Goal: Navigation & Orientation: Find specific page/section

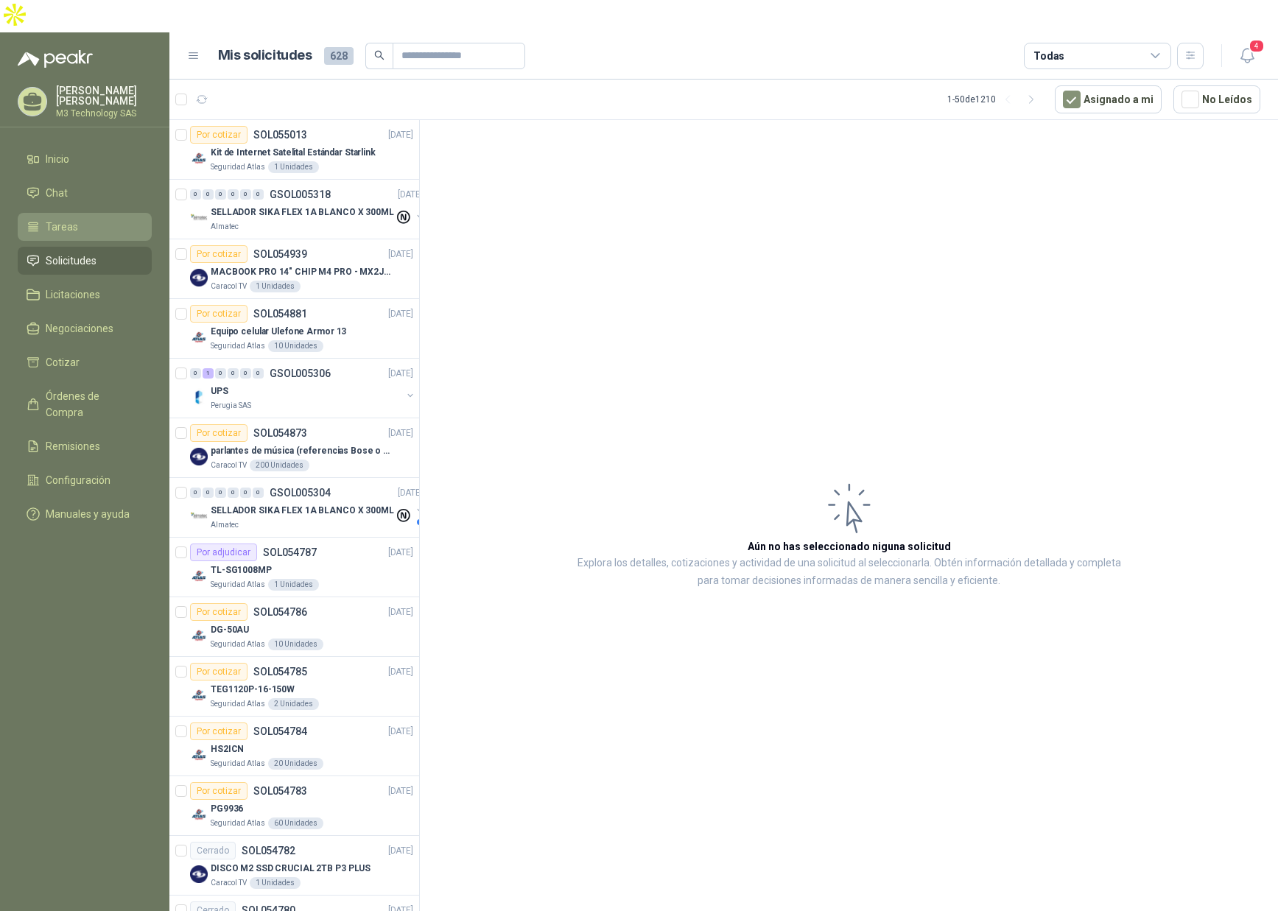
click at [71, 219] on span "Tareas" at bounding box center [62, 227] width 32 height 16
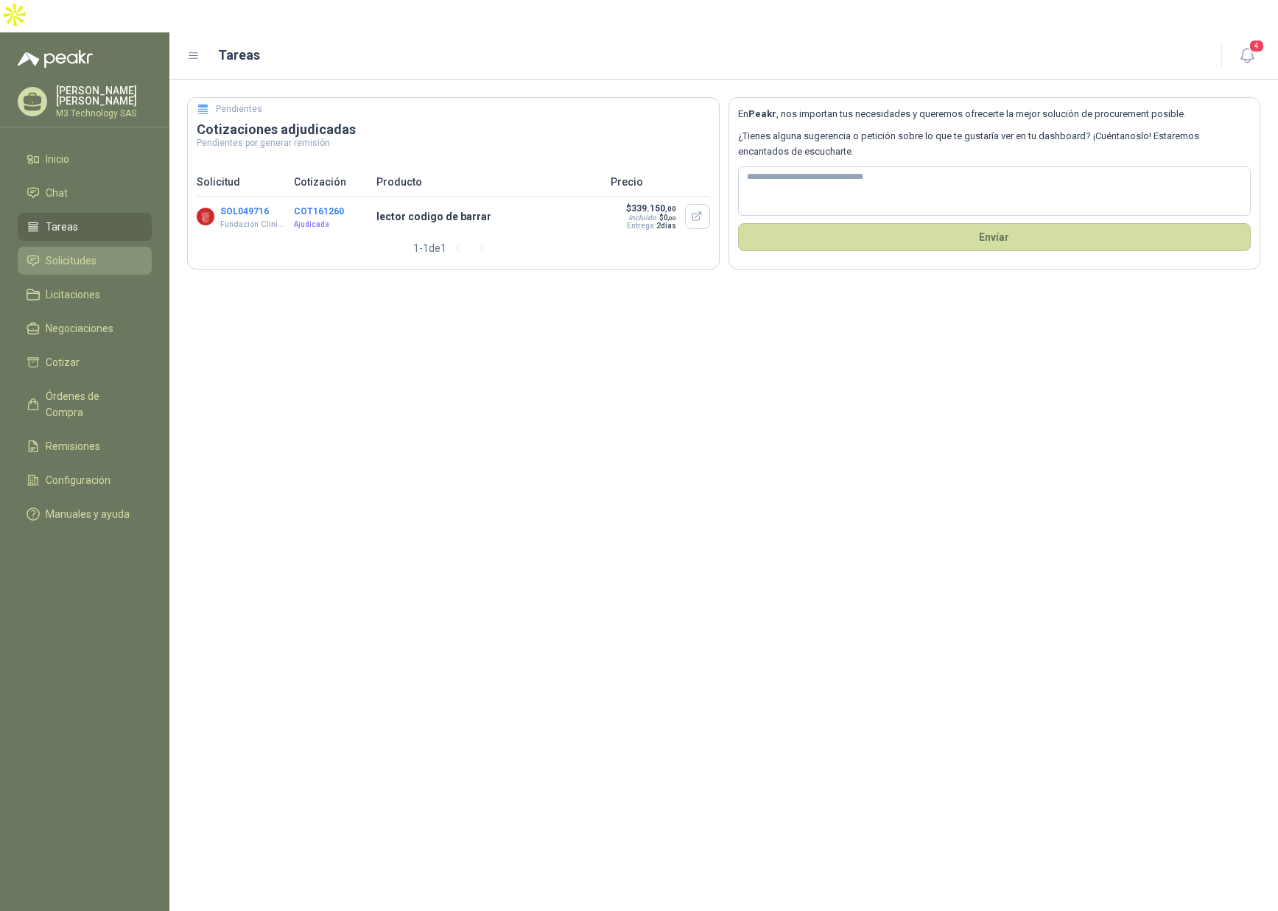
click at [80, 253] on span "Solicitudes" at bounding box center [71, 261] width 51 height 16
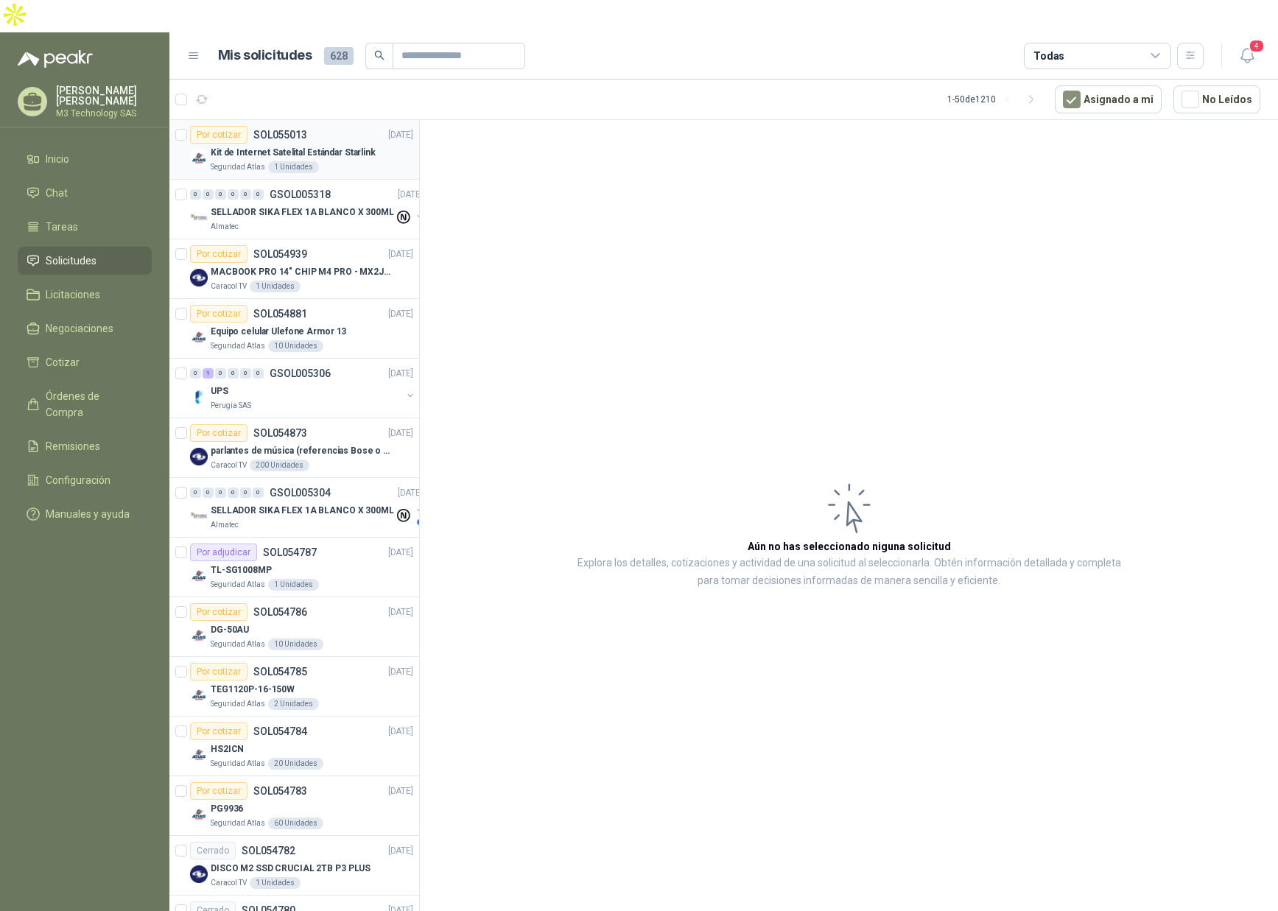
click at [351, 161] on div "Seguridad Atlas 1 Unidades" at bounding box center [312, 167] width 203 height 12
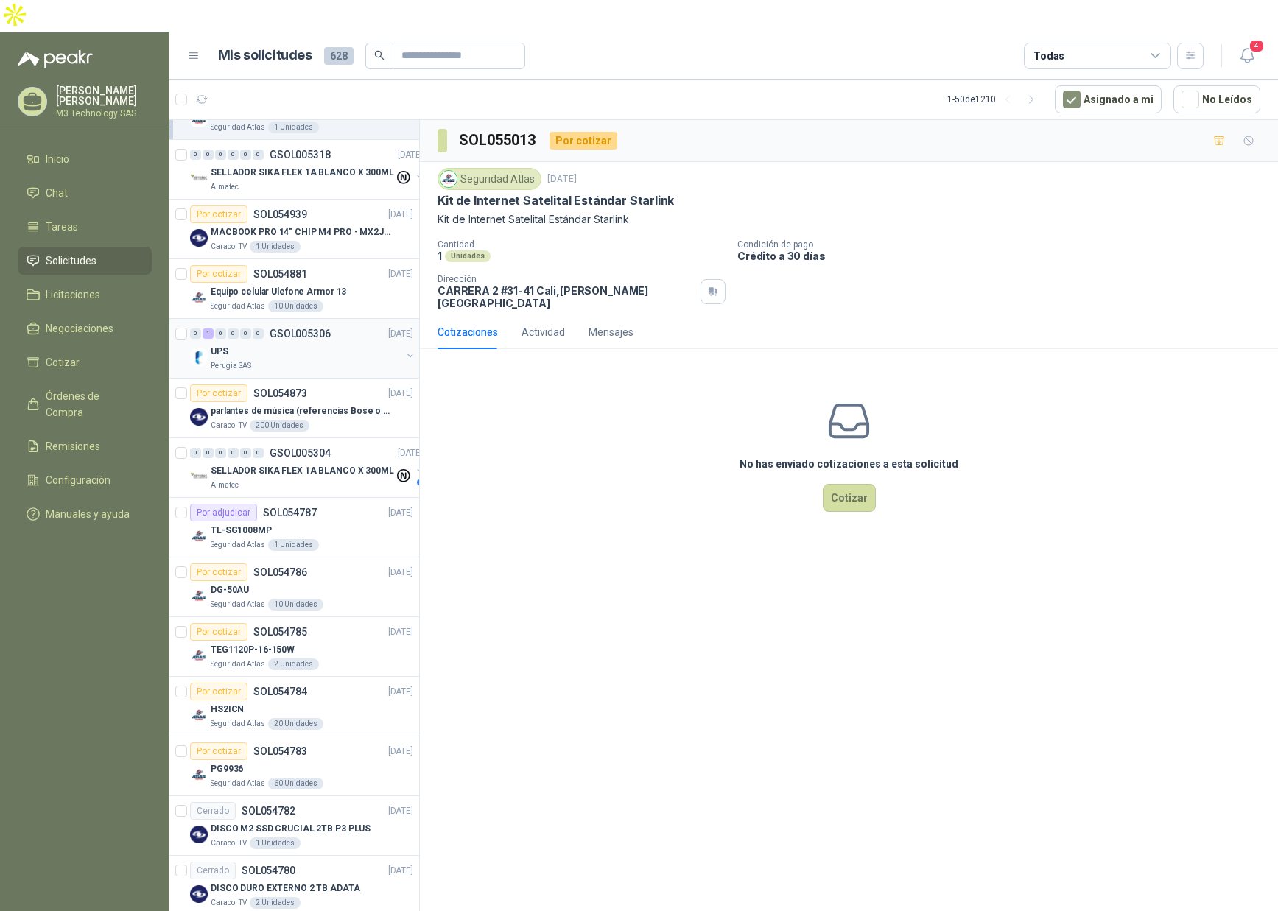
scroll to position [74, 0]
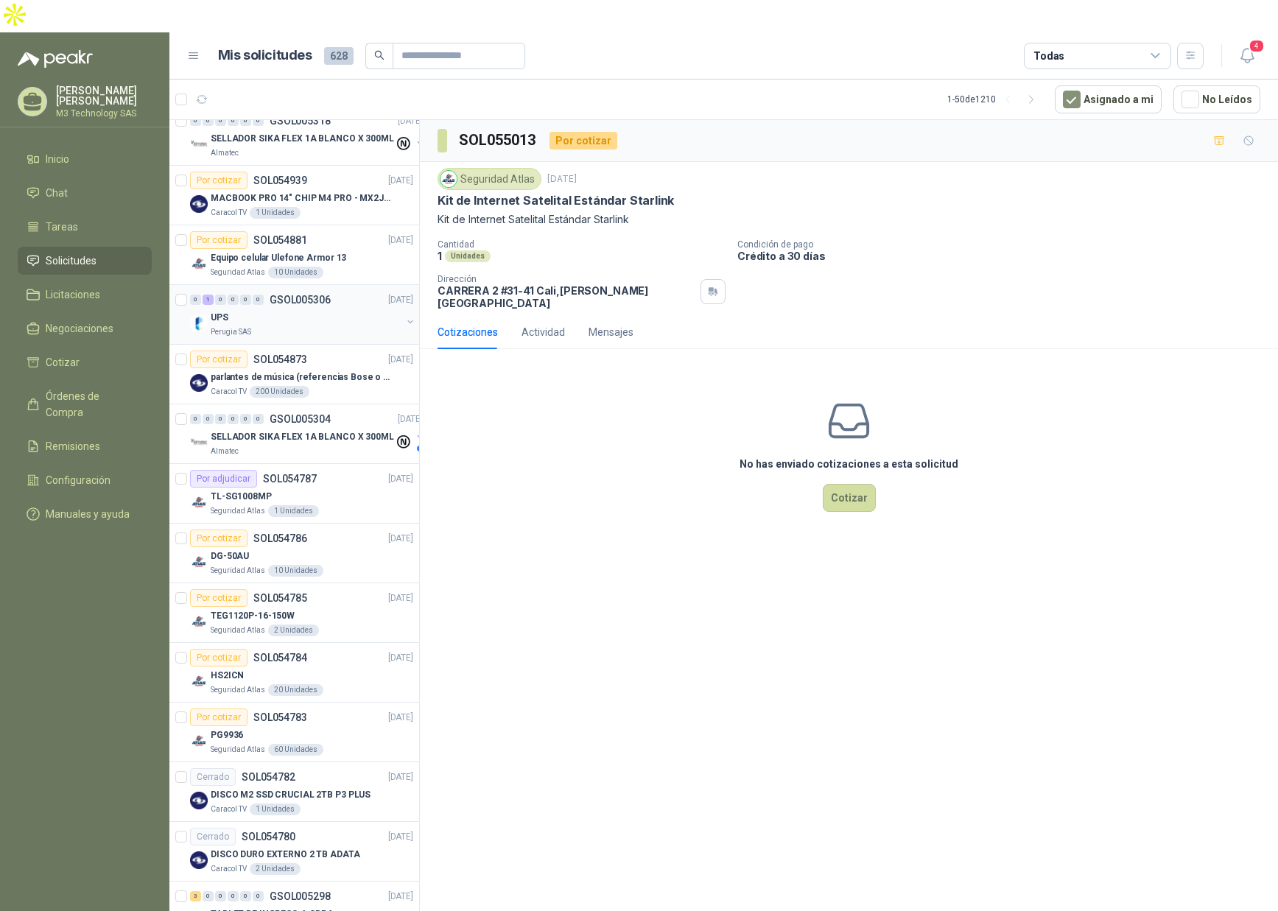
click at [295, 326] on div "Perugia SAS" at bounding box center [306, 332] width 191 height 12
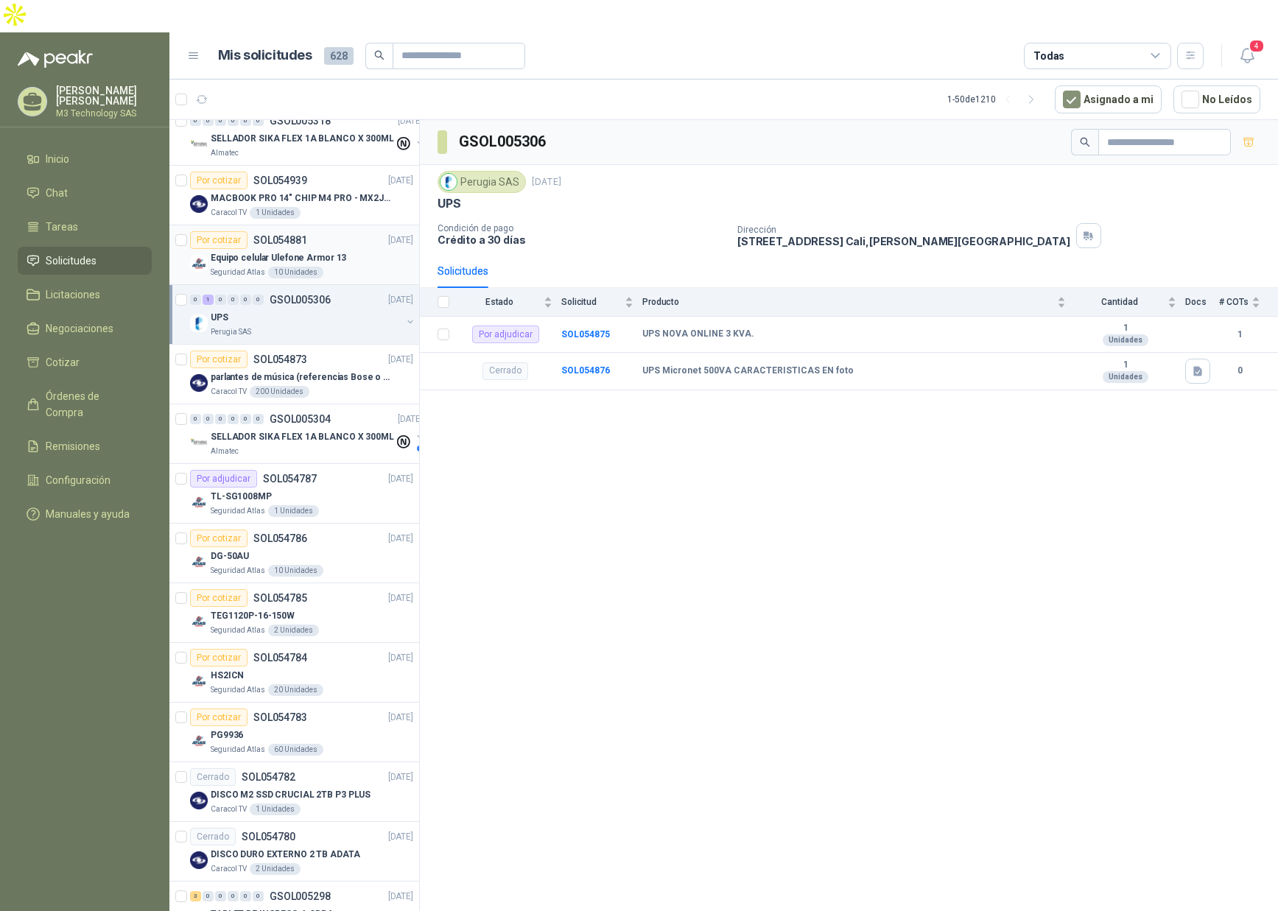
click at [340, 267] on div "Seguridad Atlas 10 Unidades" at bounding box center [312, 273] width 203 height 12
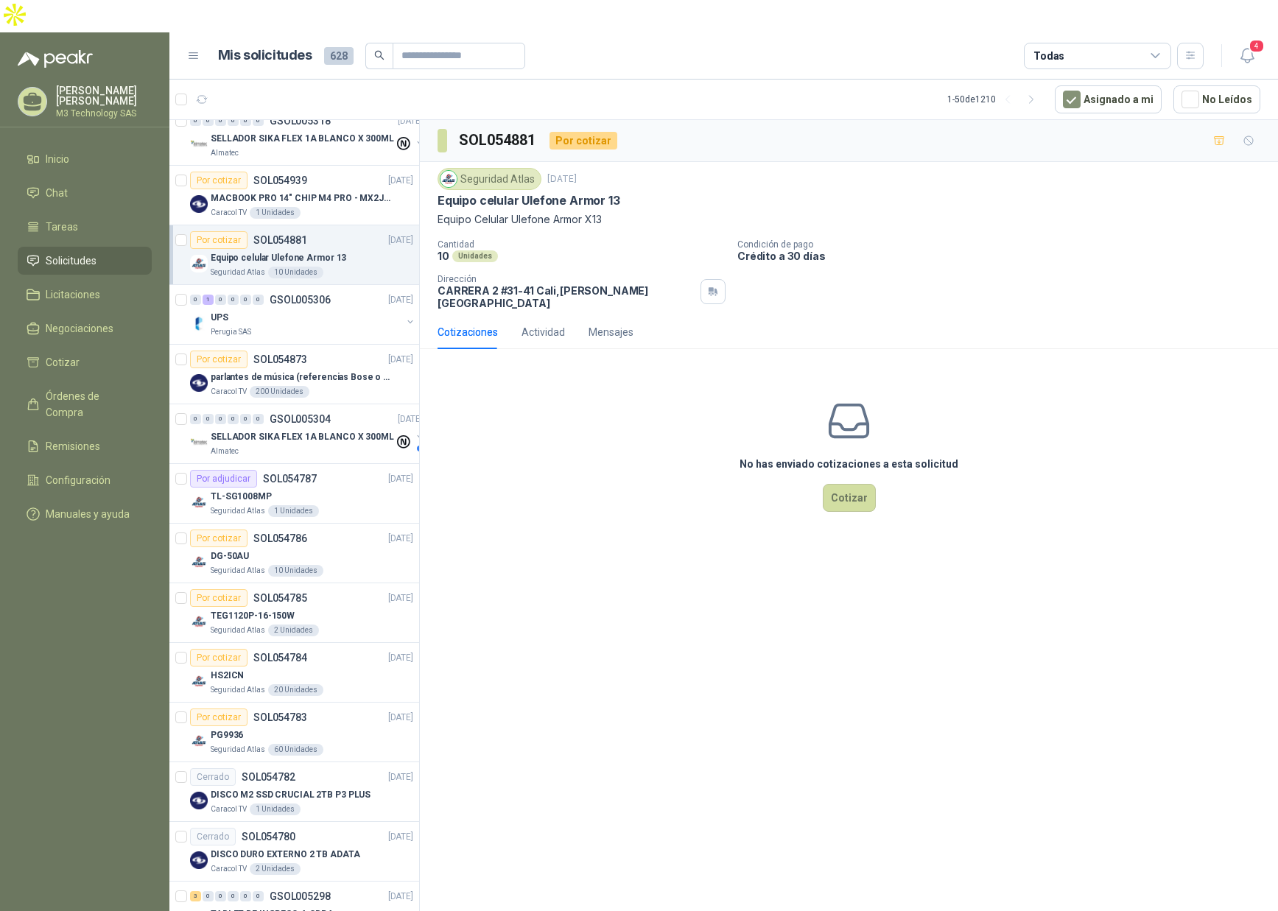
click at [97, 253] on li "Solicitudes" at bounding box center [85, 261] width 116 height 16
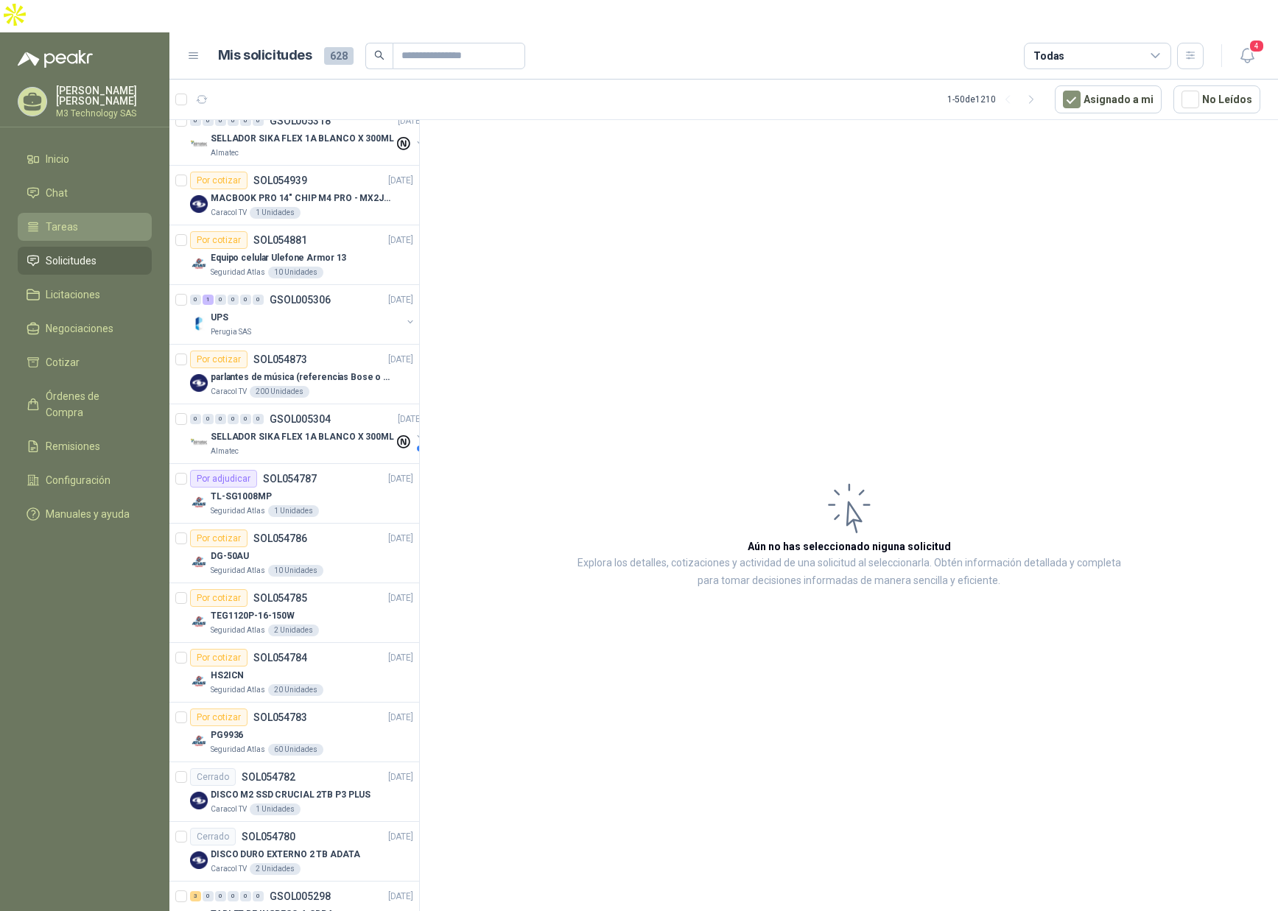
click at [73, 219] on span "Tareas" at bounding box center [62, 227] width 32 height 16
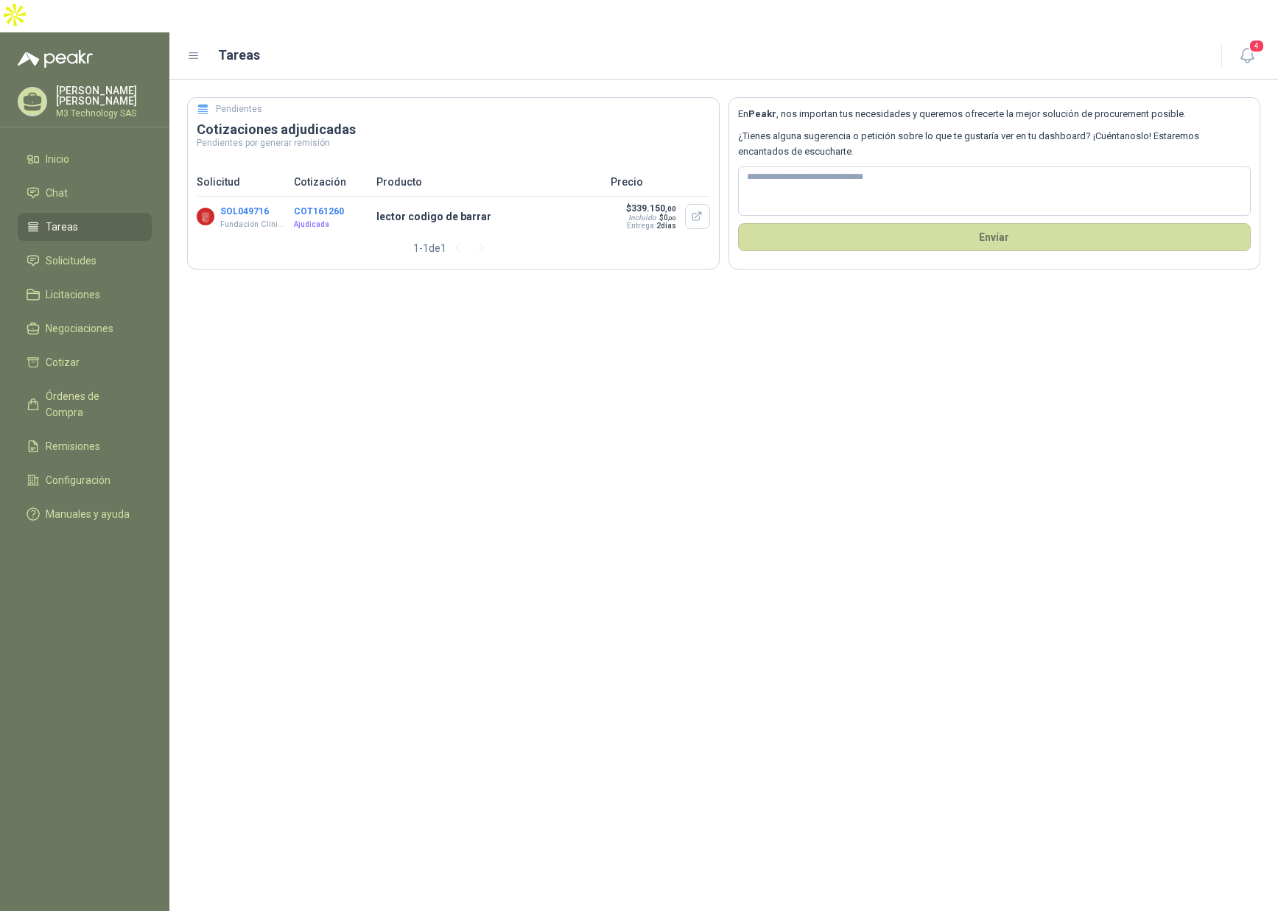
click at [99, 219] on li "Tareas" at bounding box center [85, 227] width 116 height 16
click at [97, 253] on li "Solicitudes" at bounding box center [85, 261] width 116 height 16
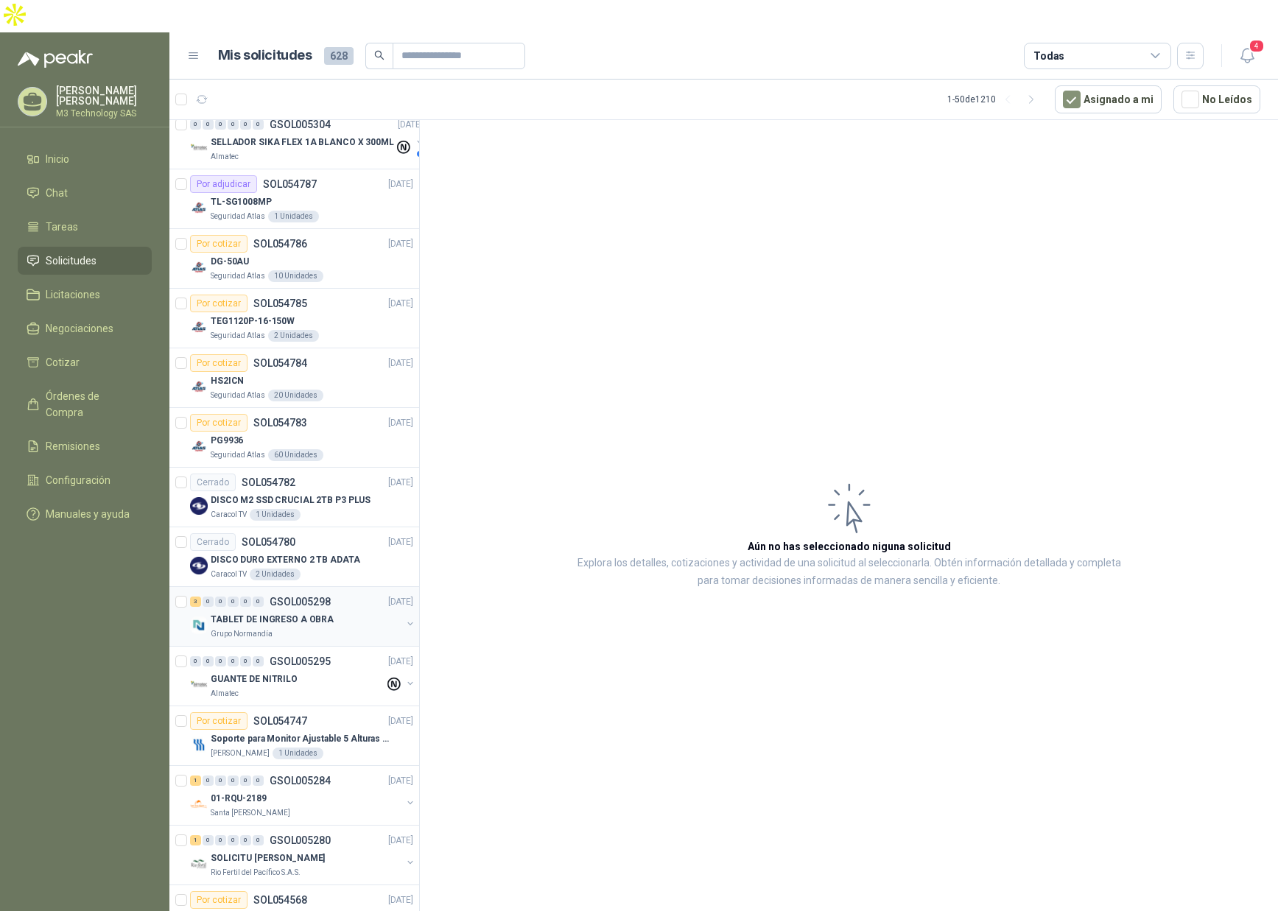
scroll to position [295, 0]
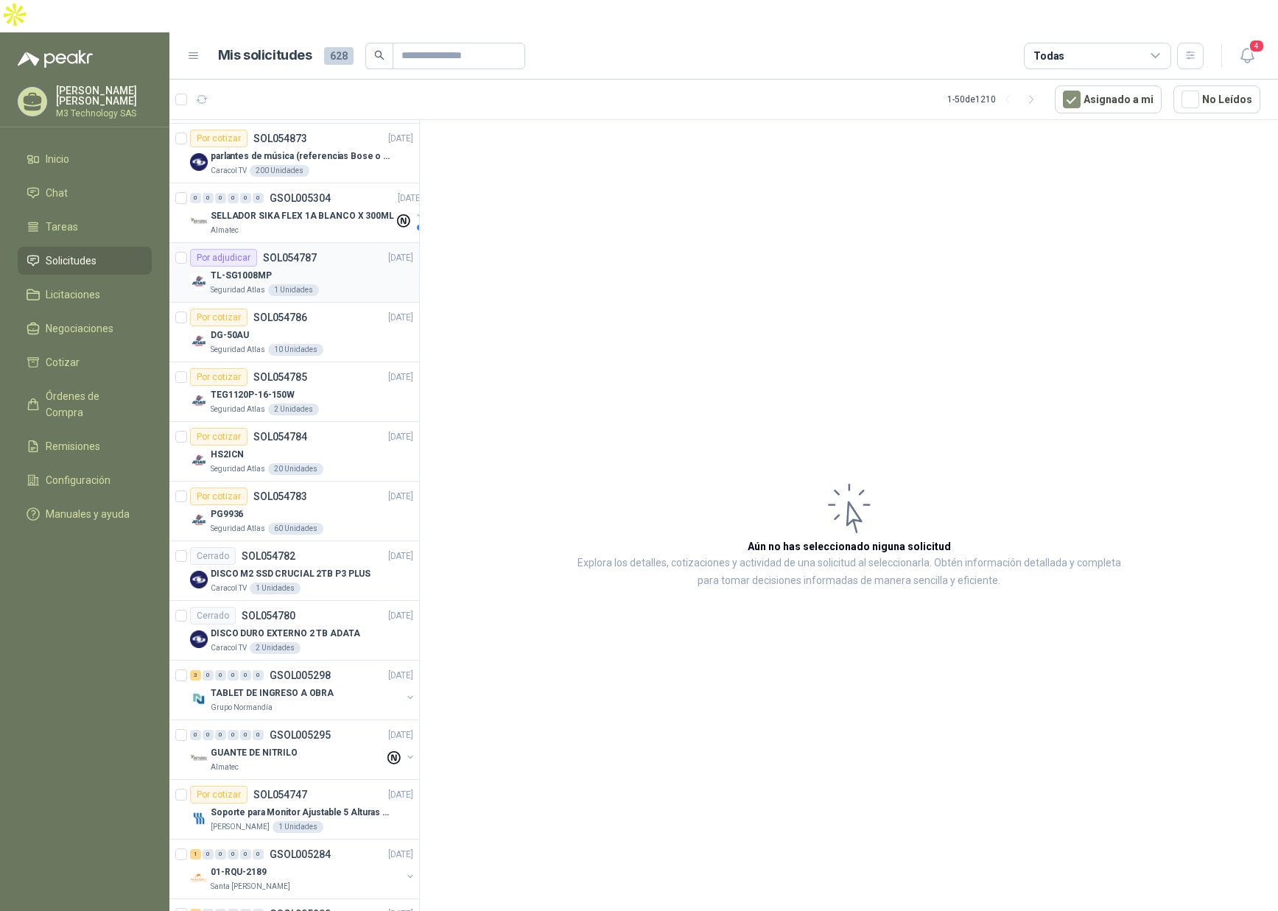
click at [326, 267] on div "TL-SG1008MP" at bounding box center [312, 276] width 203 height 18
